Goal: Transaction & Acquisition: Purchase product/service

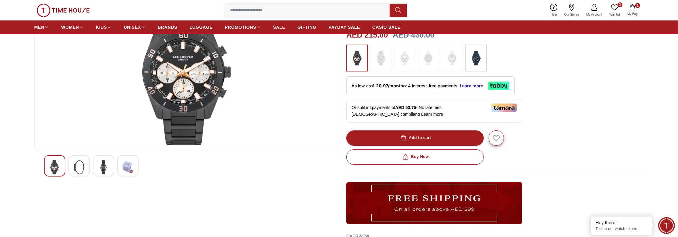
scroll to position [92, 0]
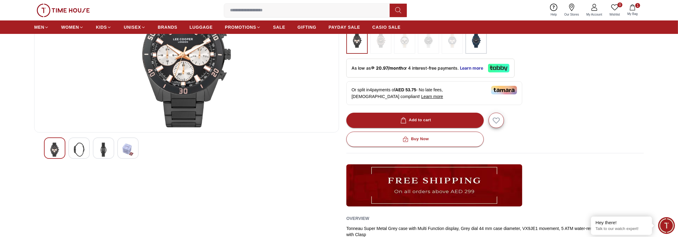
click at [97, 148] on div at bounding box center [103, 148] width 21 height 21
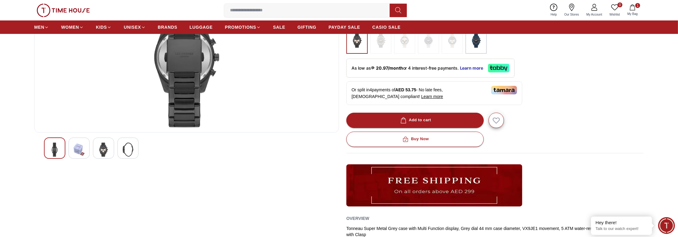
click at [74, 149] on img at bounding box center [79, 150] width 11 height 14
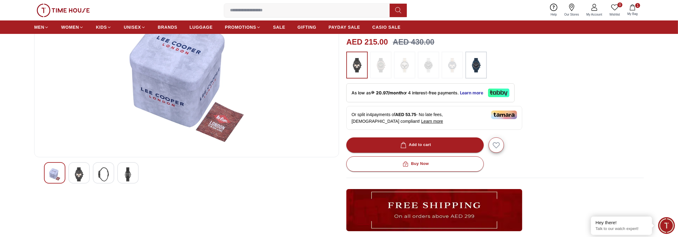
scroll to position [31, 0]
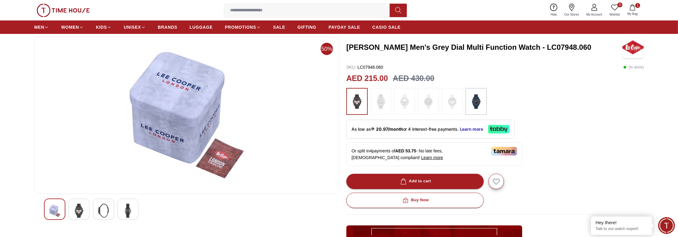
click at [124, 204] on img at bounding box center [128, 211] width 11 height 14
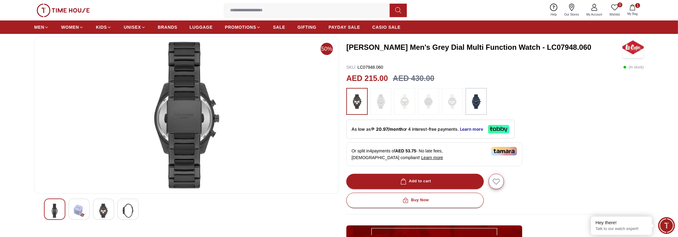
click at [48, 209] on div at bounding box center [54, 209] width 21 height 21
click at [358, 97] on img at bounding box center [357, 101] width 15 height 21
click at [53, 208] on img at bounding box center [54, 211] width 11 height 14
click at [94, 210] on div at bounding box center [103, 209] width 21 height 21
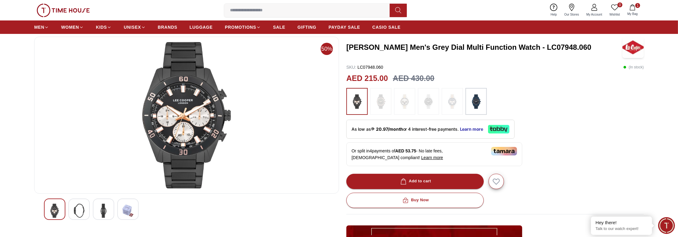
click at [480, 103] on img at bounding box center [476, 101] width 15 height 21
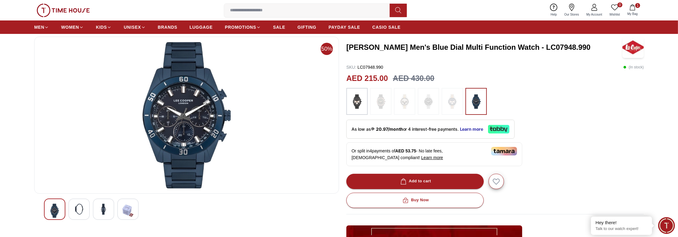
click at [635, 12] on span "My Bag" at bounding box center [632, 14] width 15 height 5
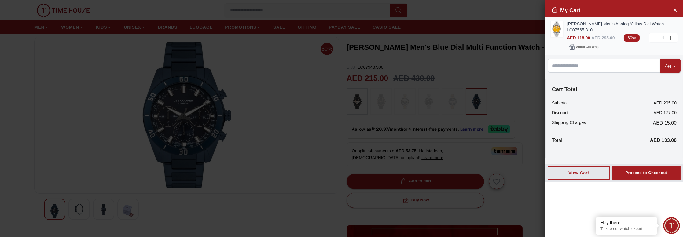
click at [612, 25] on link "Lee Cooper Men's Analog Yellow Dial Watch - LC07565.310" at bounding box center [622, 27] width 111 height 12
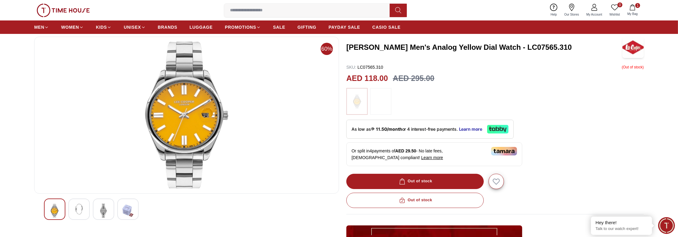
click at [97, 211] on div at bounding box center [103, 209] width 21 height 21
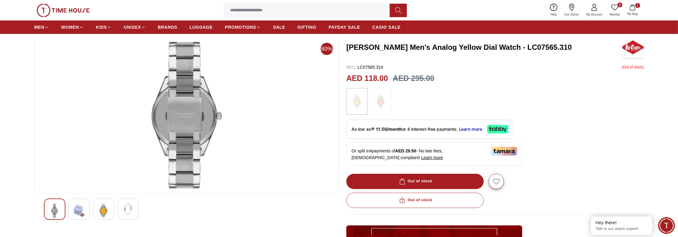
click at [85, 209] on div at bounding box center [78, 209] width 21 height 21
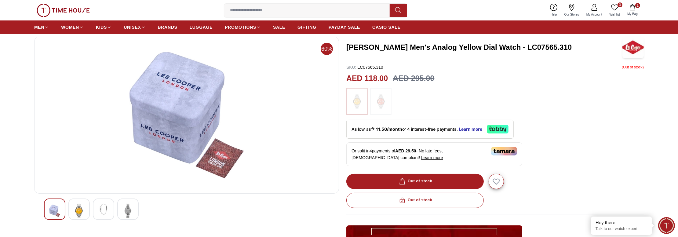
click at [49, 206] on img at bounding box center [54, 211] width 11 height 14
click at [52, 206] on img at bounding box center [54, 211] width 11 height 14
click at [75, 208] on img at bounding box center [79, 211] width 11 height 14
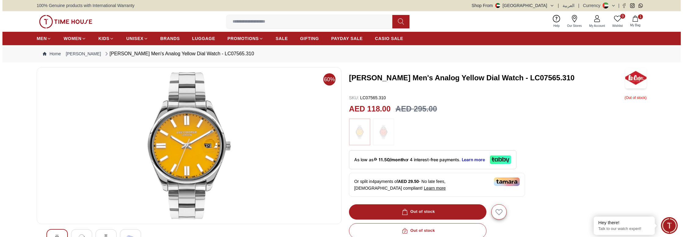
scroll to position [31, 0]
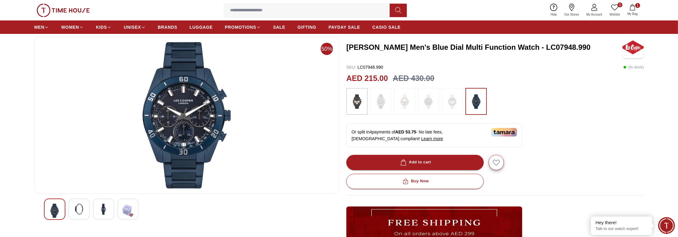
click at [75, 208] on img at bounding box center [79, 209] width 11 height 11
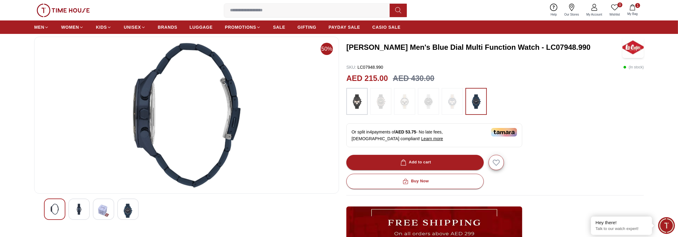
click at [100, 206] on img at bounding box center [103, 211] width 11 height 14
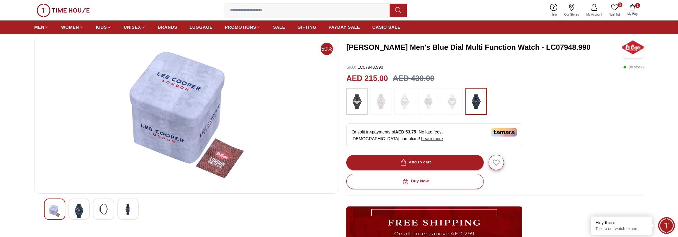
click at [134, 211] on div at bounding box center [127, 209] width 21 height 21
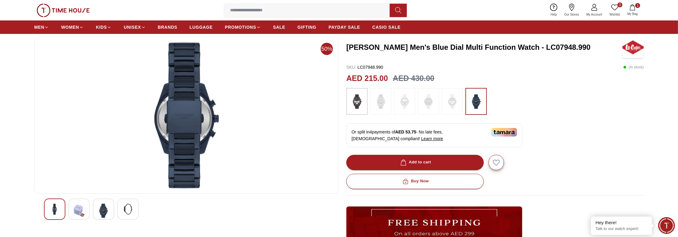
click at [53, 205] on img at bounding box center [54, 209] width 11 height 11
click at [106, 210] on img at bounding box center [103, 211] width 11 height 14
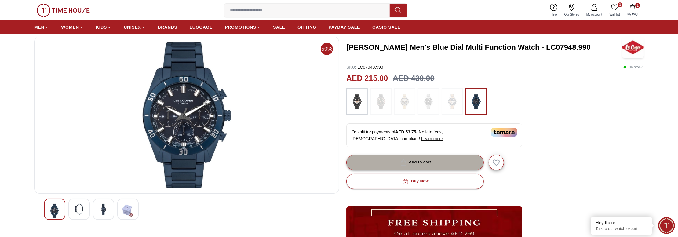
click at [431, 162] on div "Add to cart" at bounding box center [415, 162] width 32 height 7
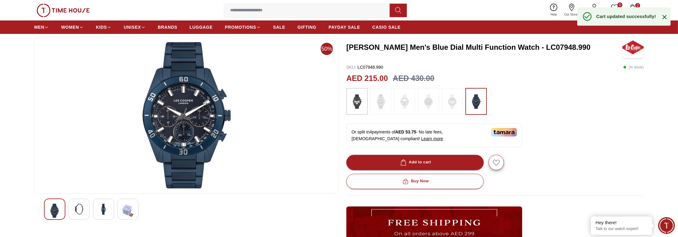
click at [634, 4] on icon "button" at bounding box center [633, 7] width 6 height 6
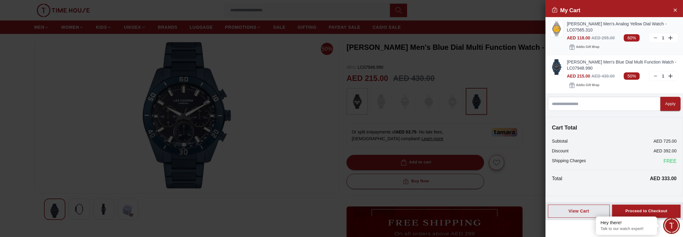
click at [656, 36] on icon at bounding box center [655, 37] width 5 height 5
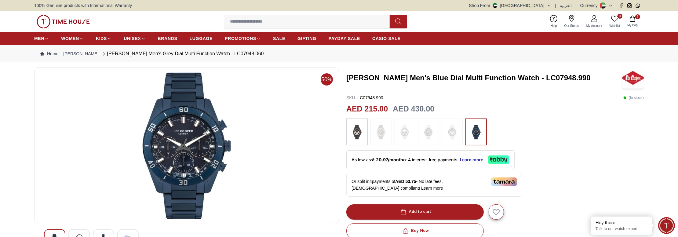
click at [633, 20] on icon "button" at bounding box center [633, 19] width 6 height 6
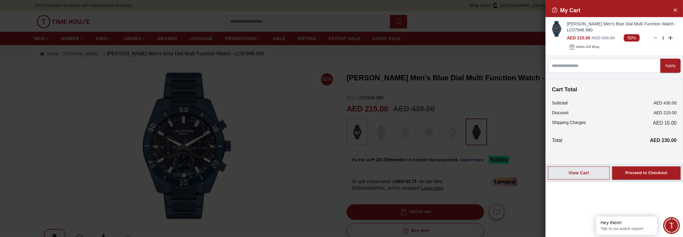
click at [425, 50] on div at bounding box center [341, 118] width 683 height 237
click at [676, 9] on icon "Close Account" at bounding box center [675, 10] width 3 height 3
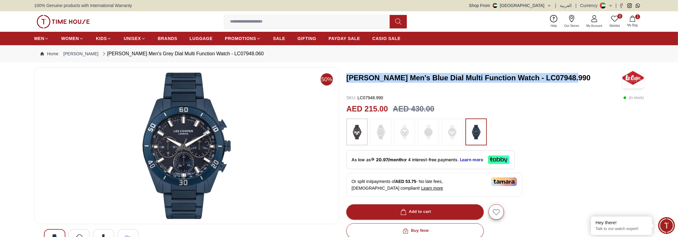
drag, startPoint x: 570, startPoint y: 78, endPoint x: 348, endPoint y: 79, distance: 222.2
click at [348, 79] on h3 "[PERSON_NAME] Men's Blue Dial Multi Function Watch - LC07948.990" at bounding box center [483, 78] width 273 height 10
copy h3 "[PERSON_NAME] Men's Blue Dial Multi Function Watch - LC07948.990"
